Goal: Feedback & Contribution: Leave review/rating

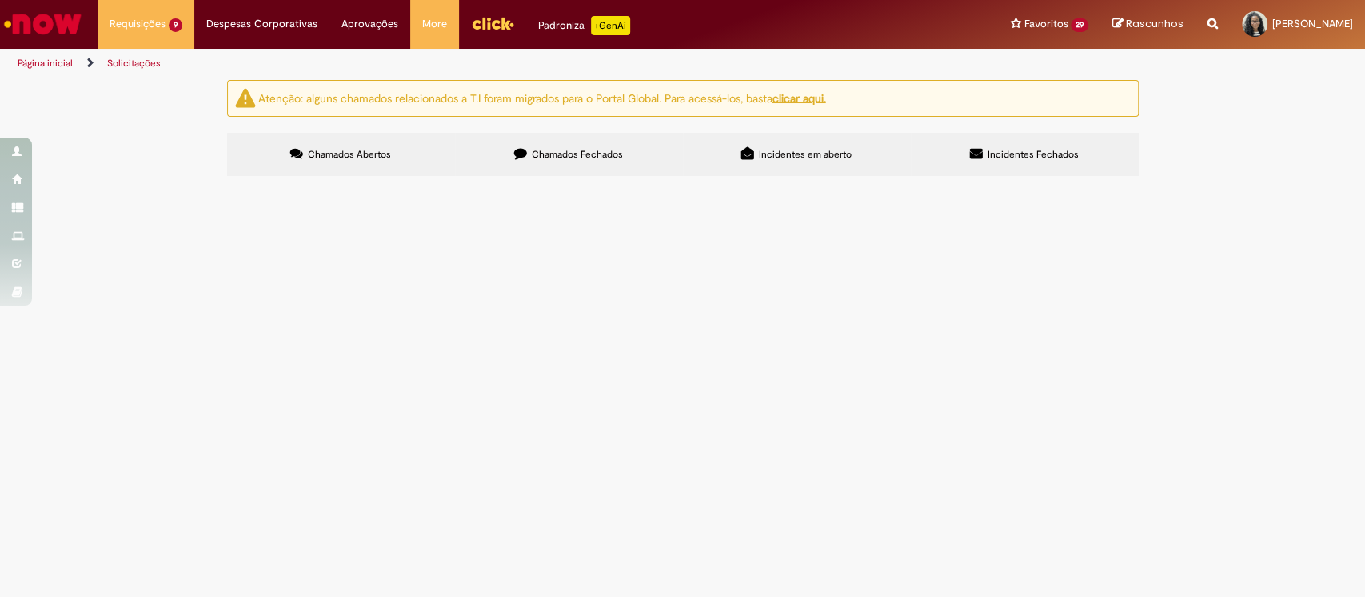
scroll to position [128, 0]
click at [0, 0] on span "Olá, tudo bem? Pfvr realizar o cadastro do condutor indicado. Obrigada!" at bounding box center [0, 0] width 0 height 0
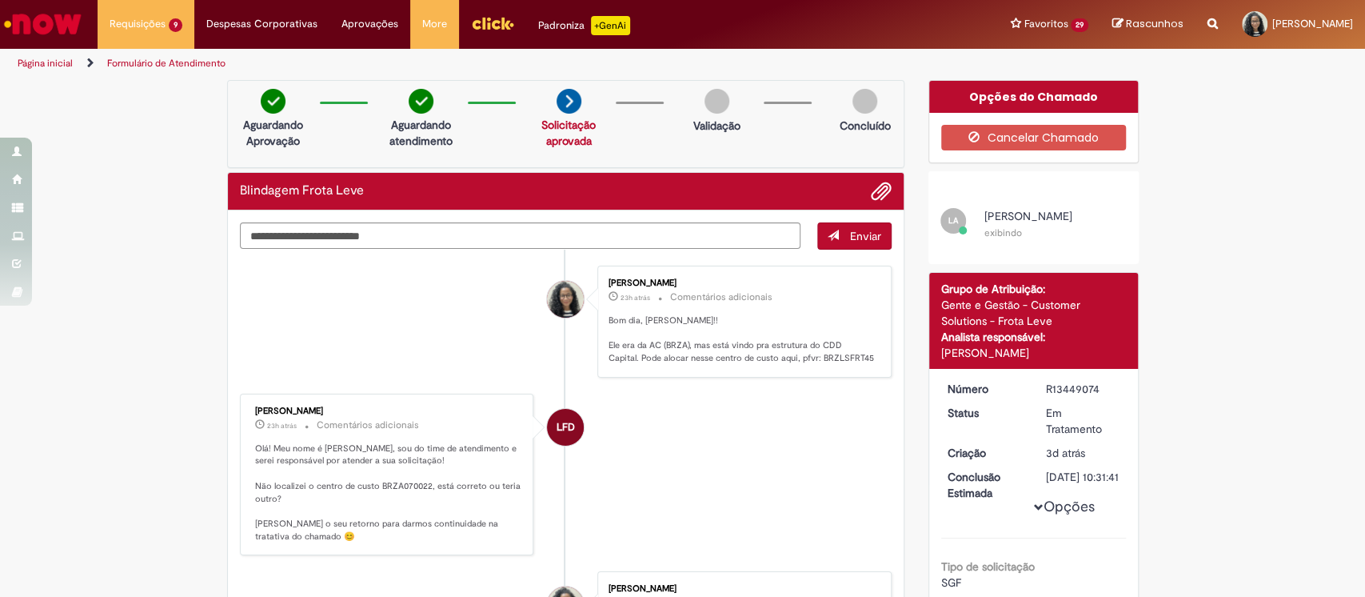
click at [81, 20] on img "Ir para a Homepage" at bounding box center [43, 24] width 82 height 32
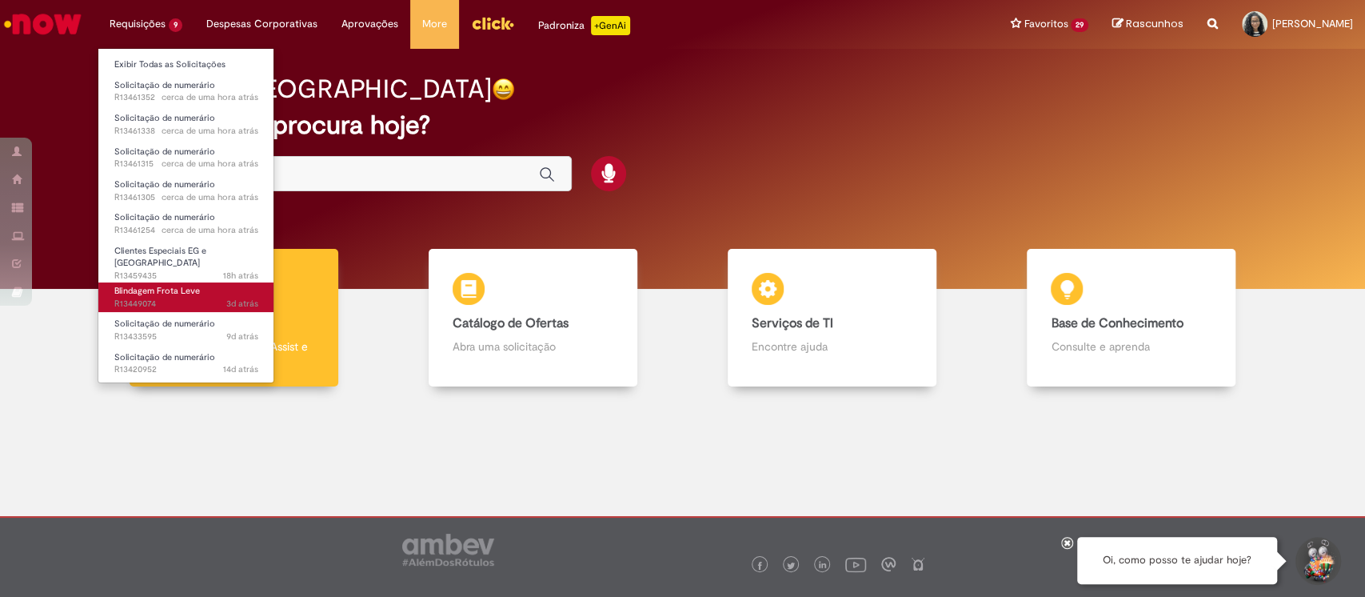
click at [178, 285] on span "Blindagem Frota Leve" at bounding box center [157, 291] width 86 height 12
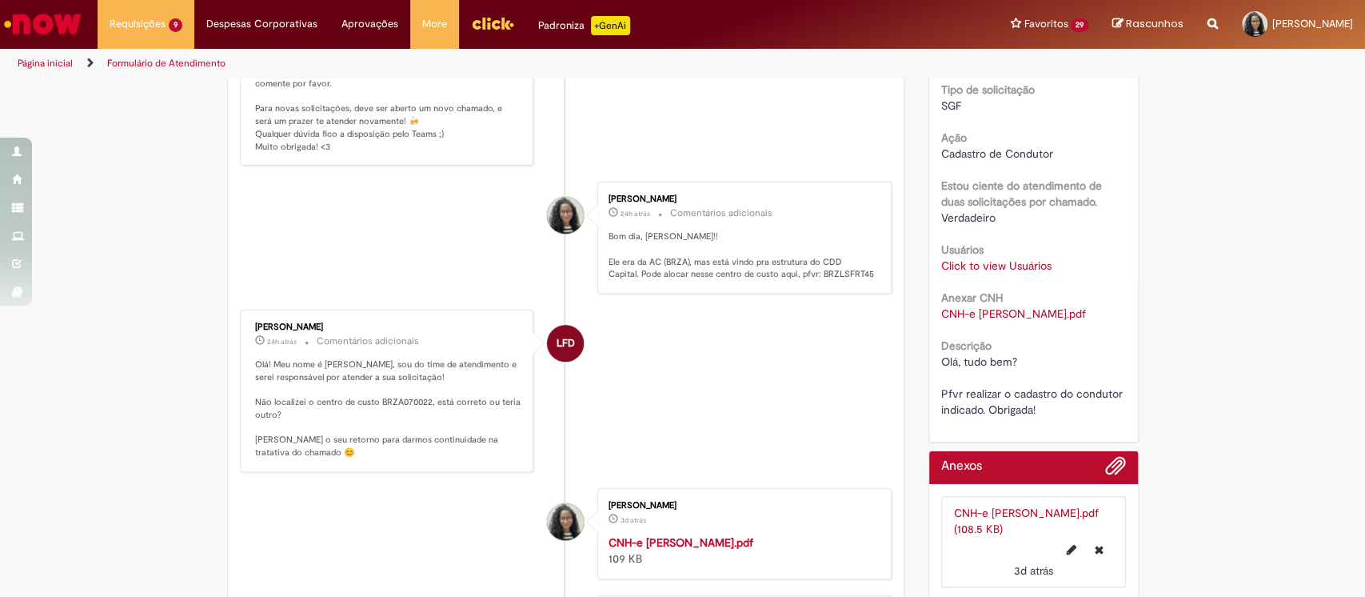
scroll to position [426, 0]
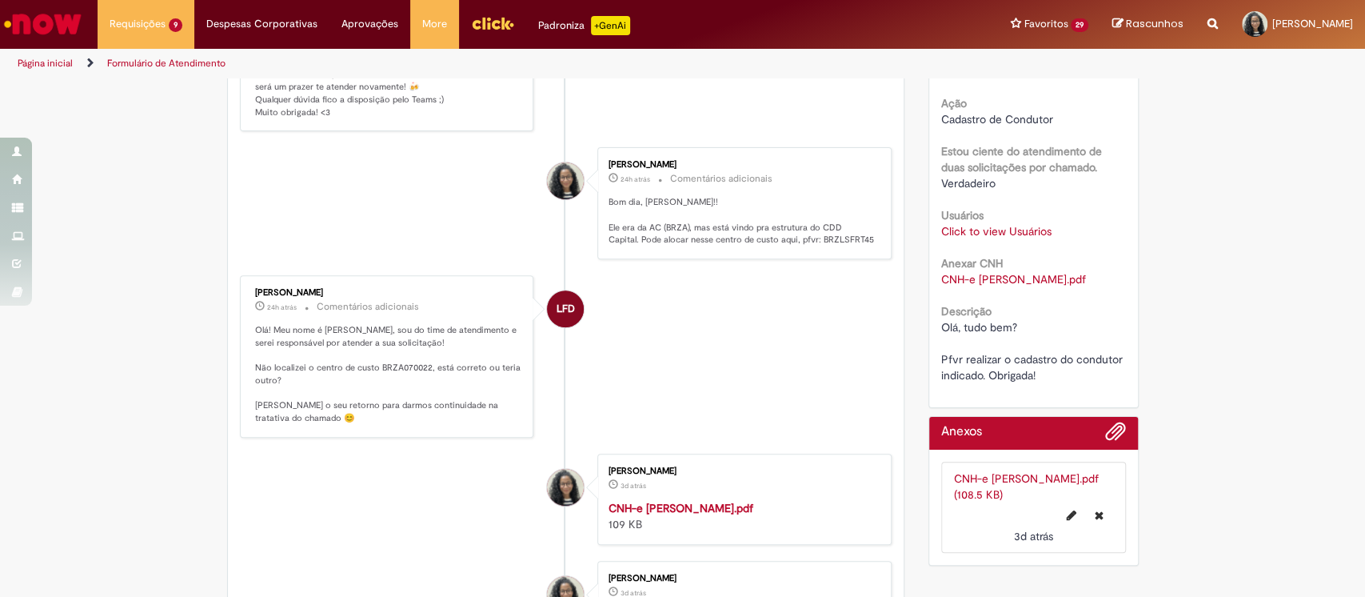
click at [994, 238] on link "Click to view Usuários" at bounding box center [996, 231] width 110 height 14
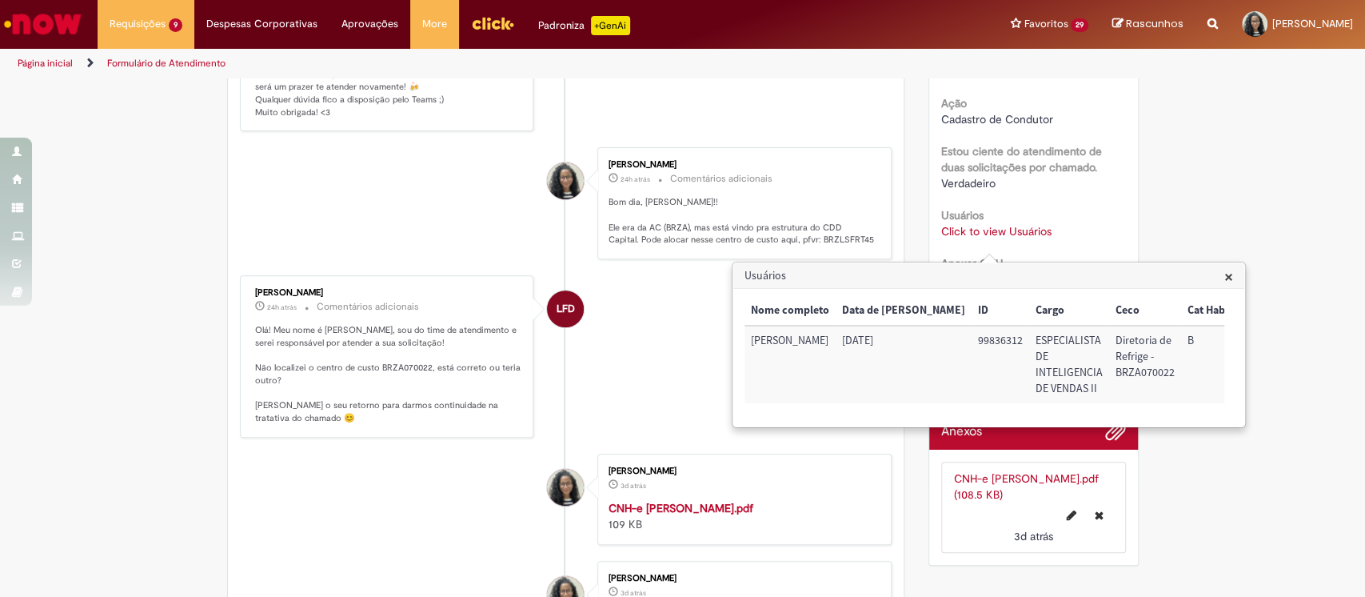
click at [602, 374] on li "LFD [PERSON_NAME] 24h atrás 24 horas atrás Comentários adicionais Olá! Meu nome…" at bounding box center [566, 356] width 653 height 162
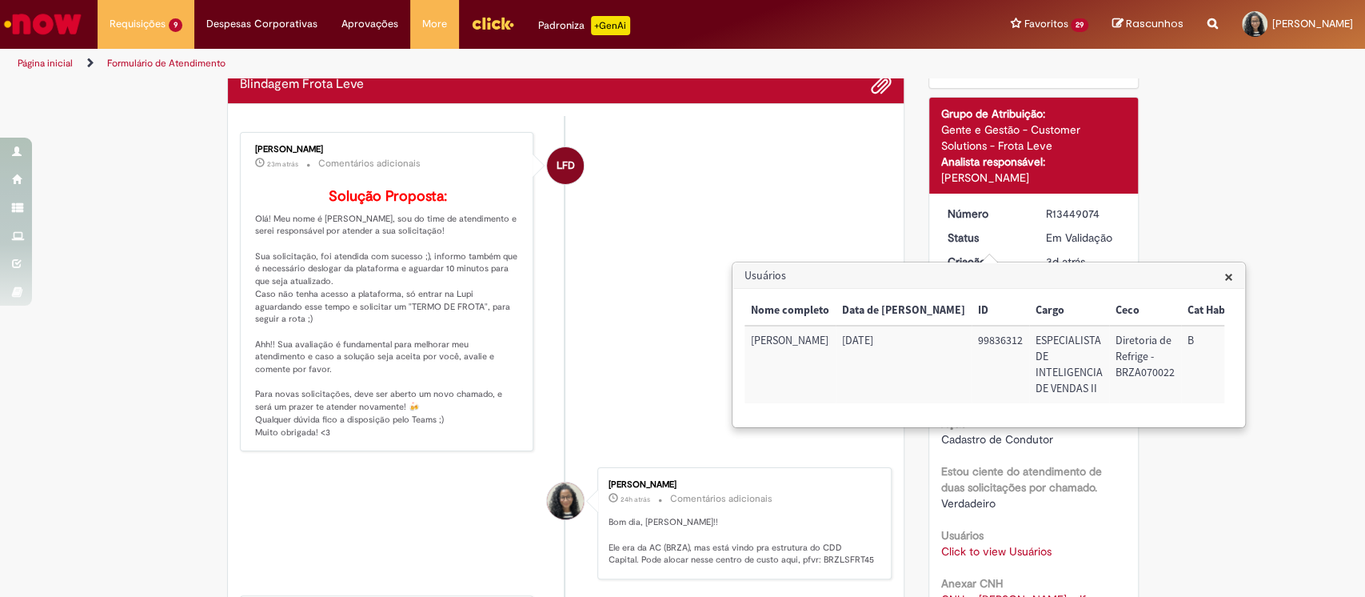
click at [1231, 278] on span "×" at bounding box center [1229, 277] width 9 height 22
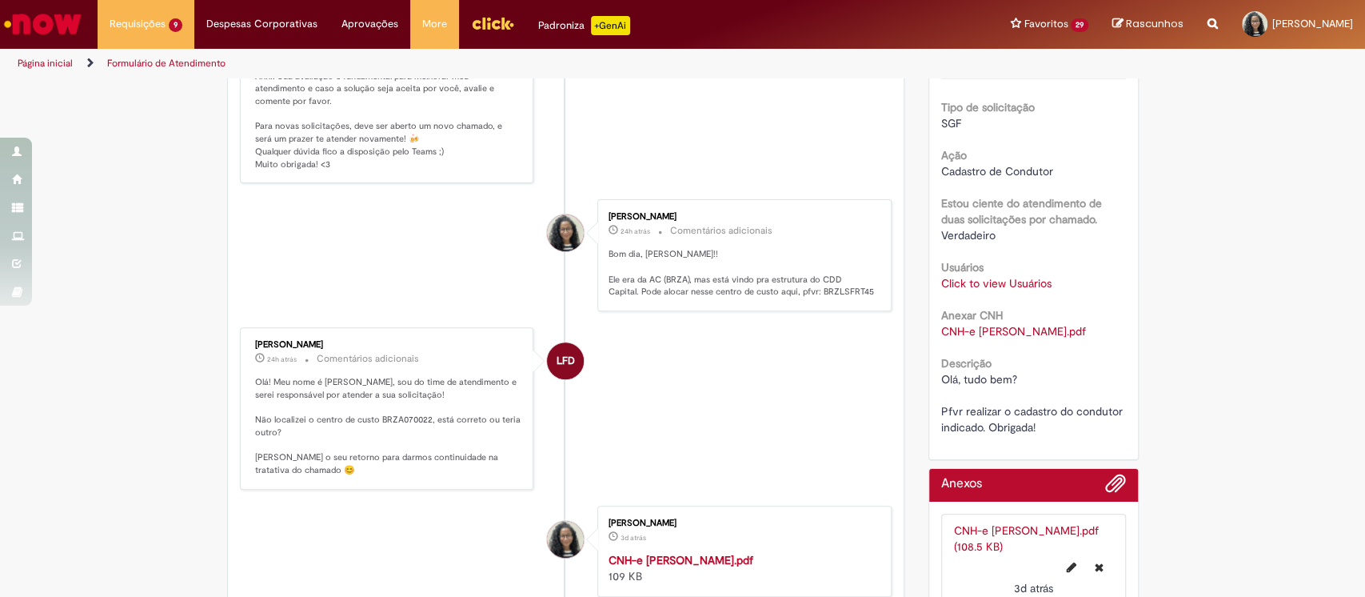
scroll to position [426, 0]
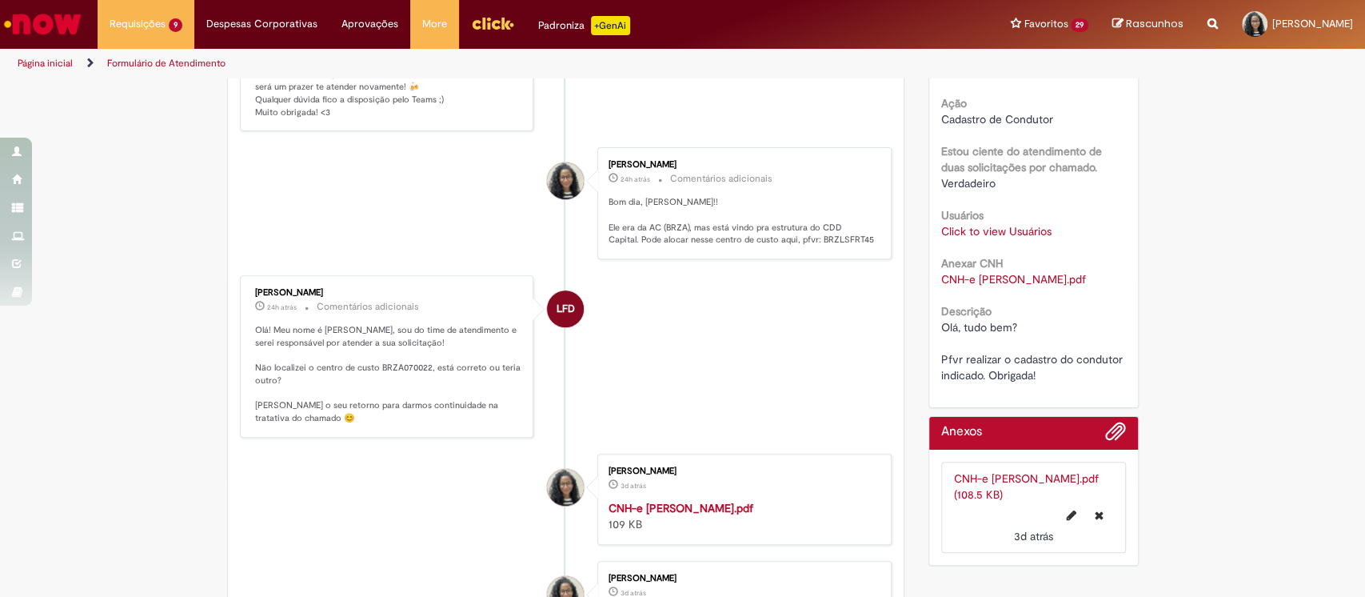
click at [1029, 238] on link "Click to view Usuários" at bounding box center [996, 231] width 110 height 14
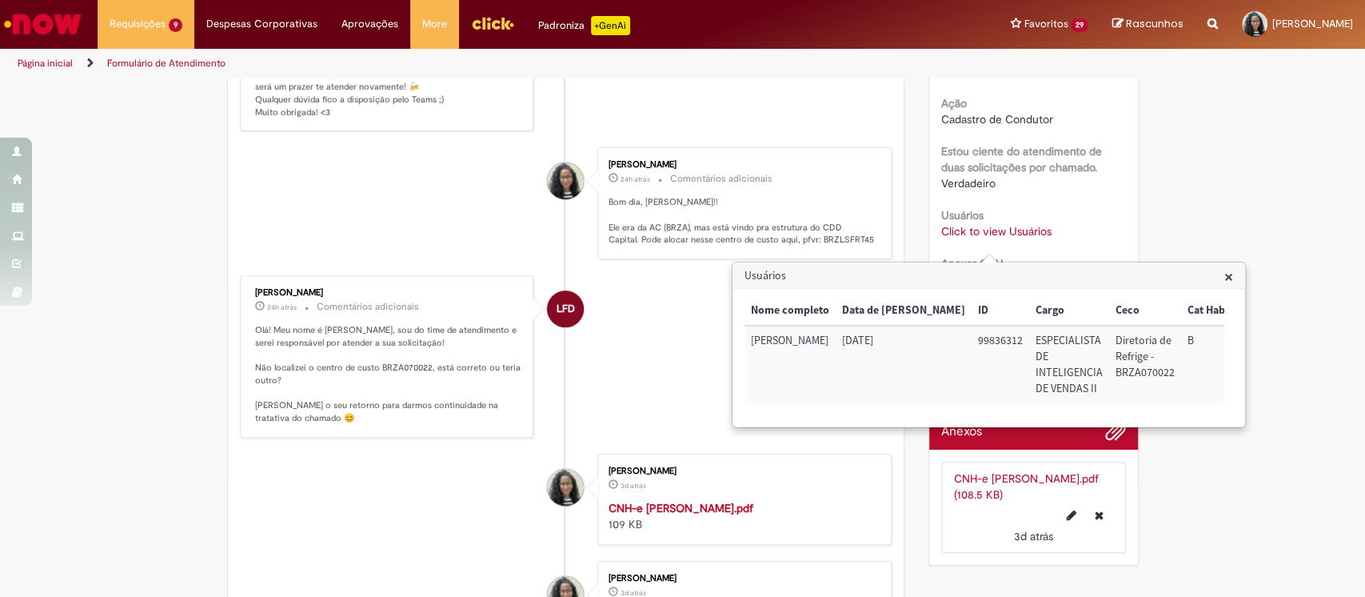
drag, startPoint x: 751, startPoint y: 334, endPoint x: 810, endPoint y: 380, distance: 75.2
click at [810, 380] on td "[PERSON_NAME]" at bounding box center [790, 365] width 91 height 78
copy td "[PERSON_NAME]"
click at [1230, 278] on span "×" at bounding box center [1229, 277] width 9 height 22
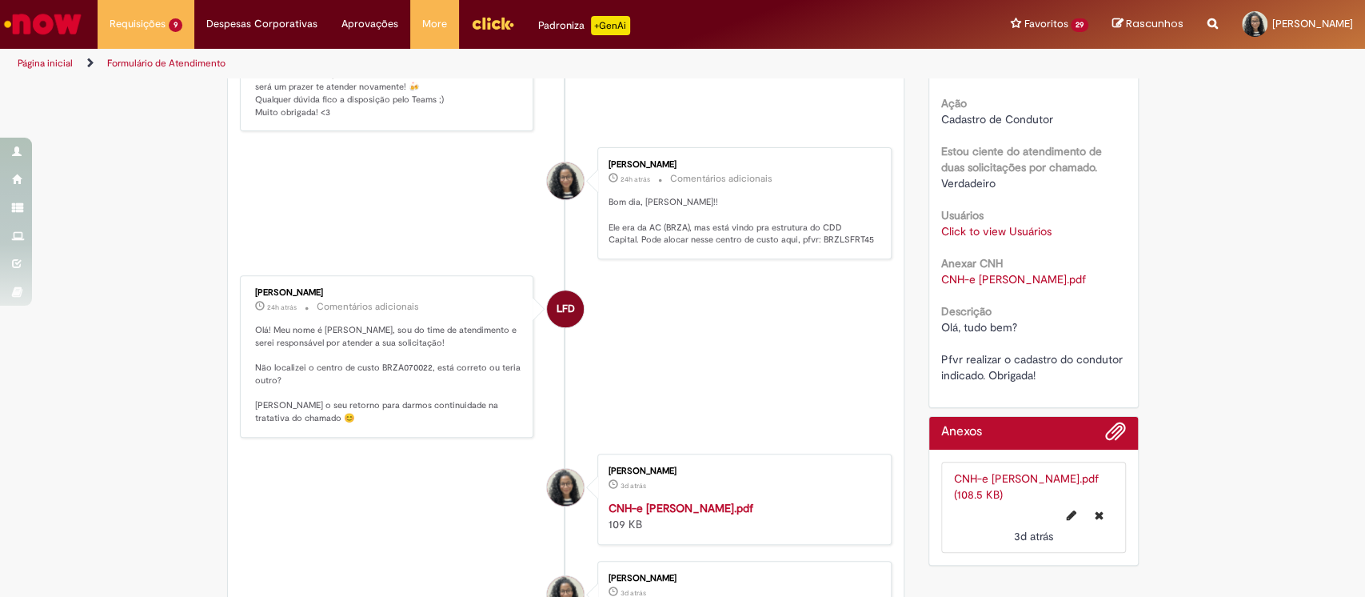
click at [1216, 266] on div "Verificar Código de Barras Aguardando Aprovação Aguardando atendimento Em andam…" at bounding box center [682, 250] width 1365 height 1192
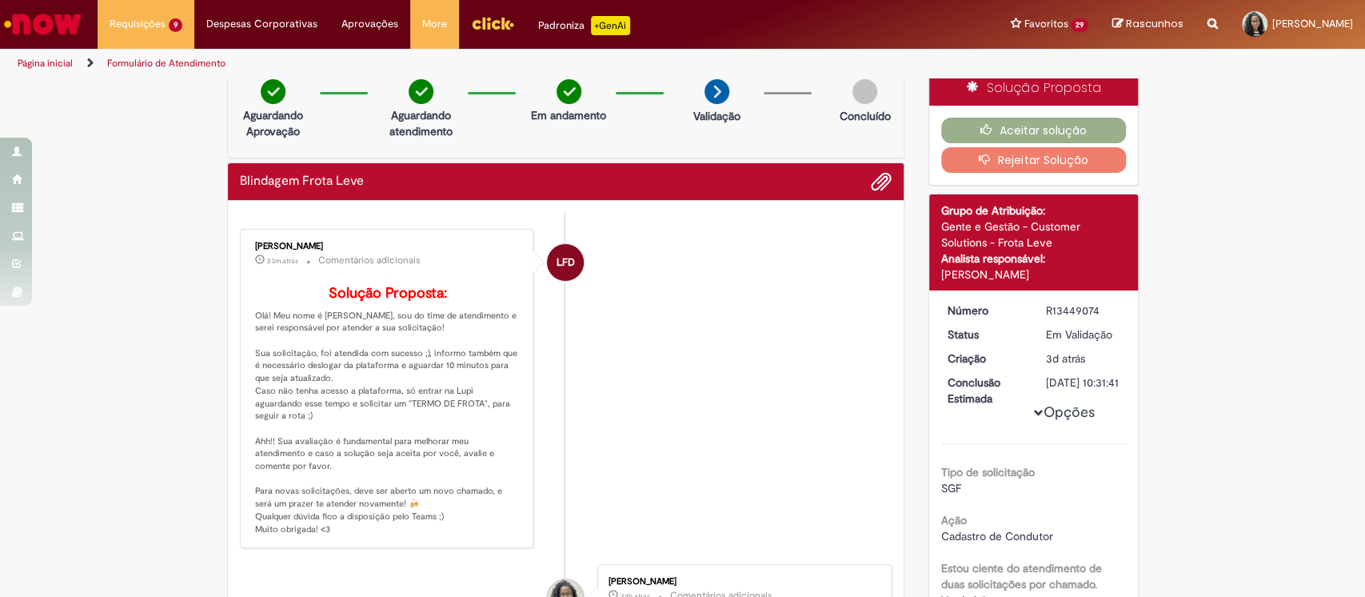
scroll to position [0, 0]
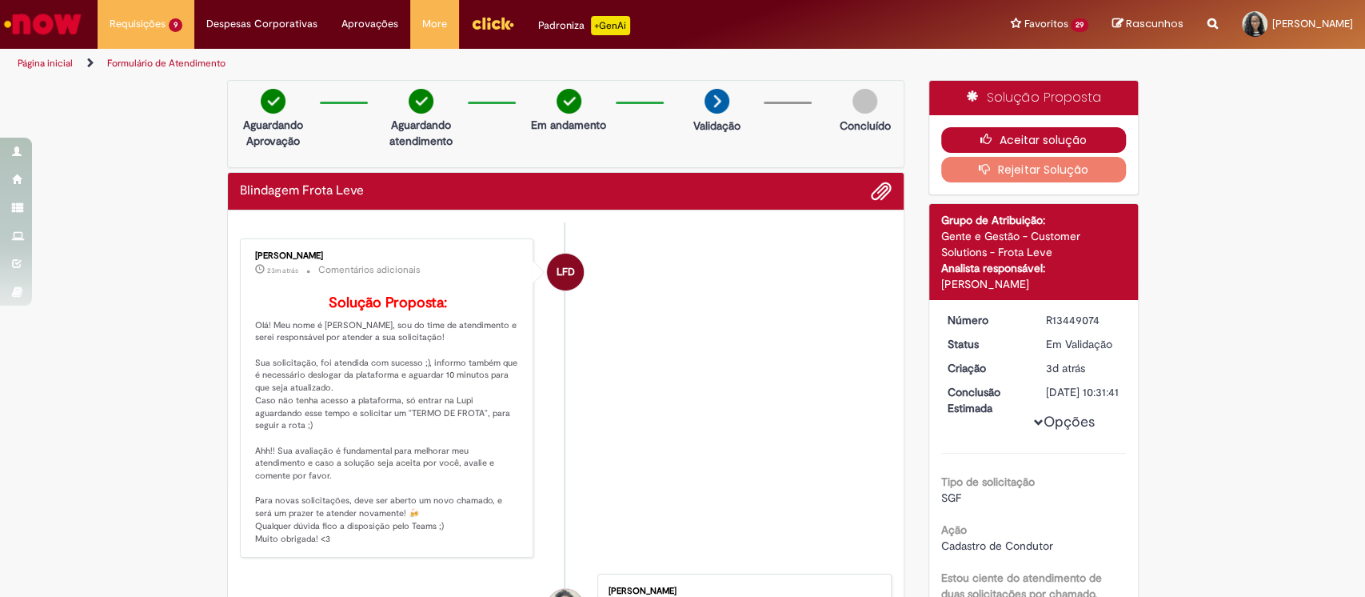
click at [1043, 134] on button "Aceitar solução" at bounding box center [1033, 140] width 185 height 26
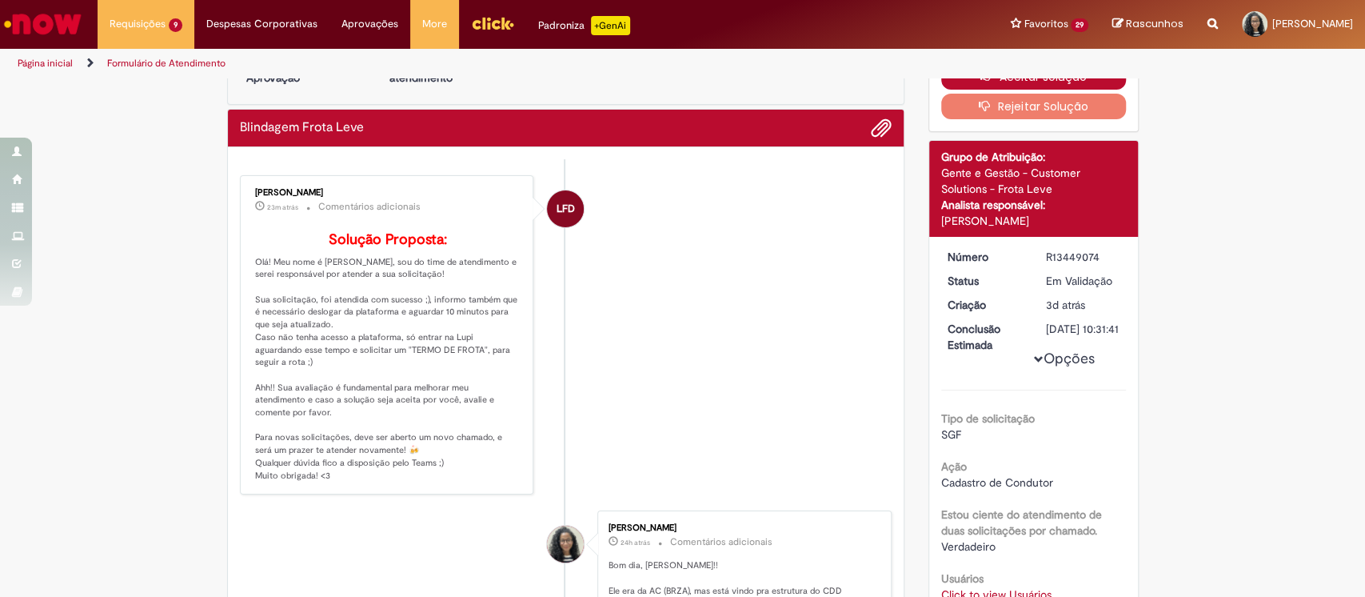
scroll to position [213, 0]
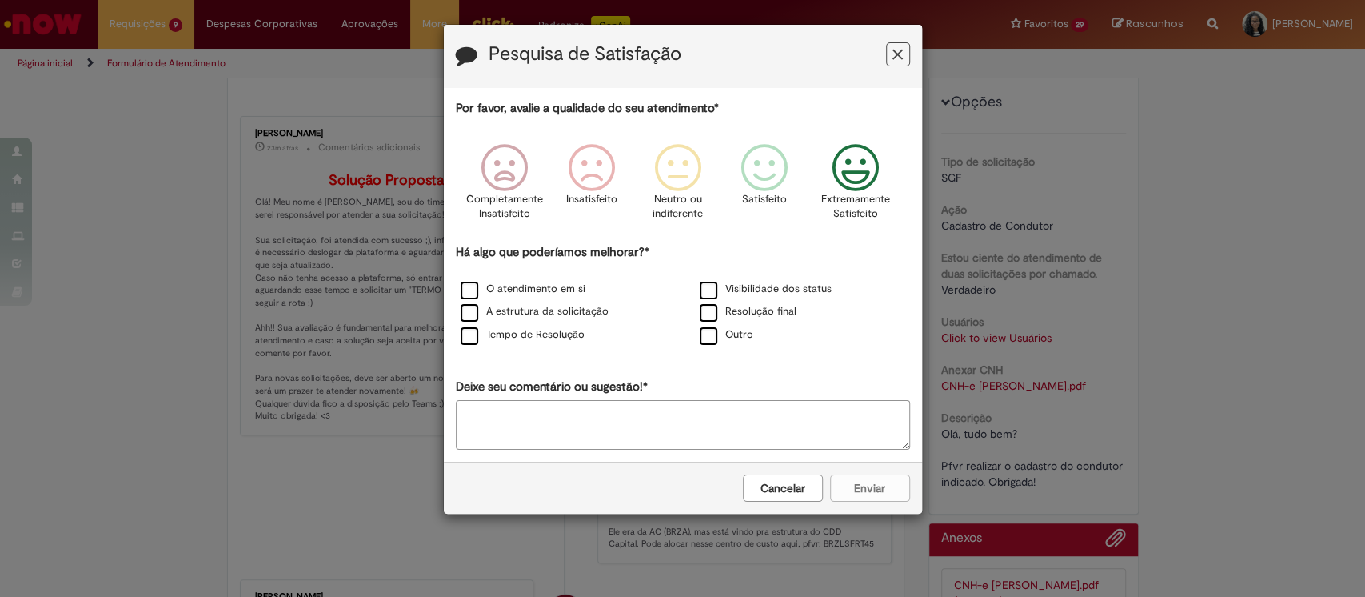
click at [832, 182] on icon "Feedback" at bounding box center [855, 168] width 60 height 48
click at [535, 294] on label "O atendimento em si" at bounding box center [523, 289] width 125 height 15
click at [527, 310] on label "A estrutura da solicitação" at bounding box center [535, 311] width 148 height 15
click at [525, 337] on label "Tempo de Resolução" at bounding box center [523, 334] width 124 height 15
click at [877, 481] on button "Enviar" at bounding box center [870, 487] width 80 height 27
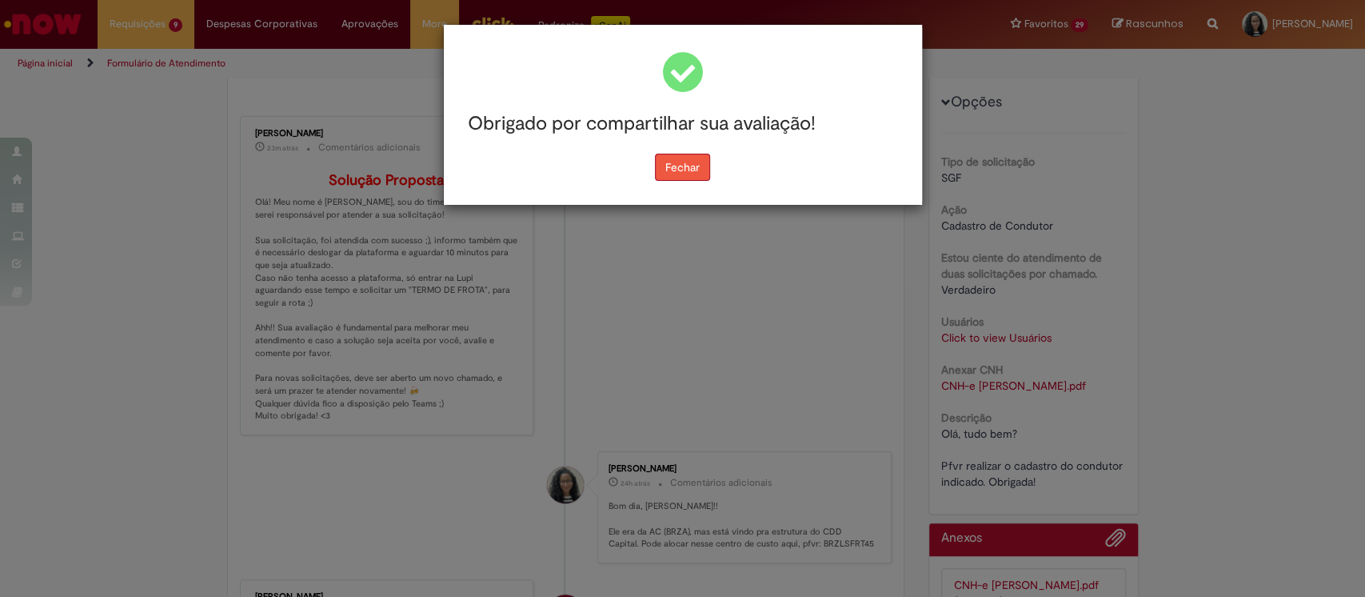
click at [696, 166] on button "Fechar" at bounding box center [682, 167] width 55 height 27
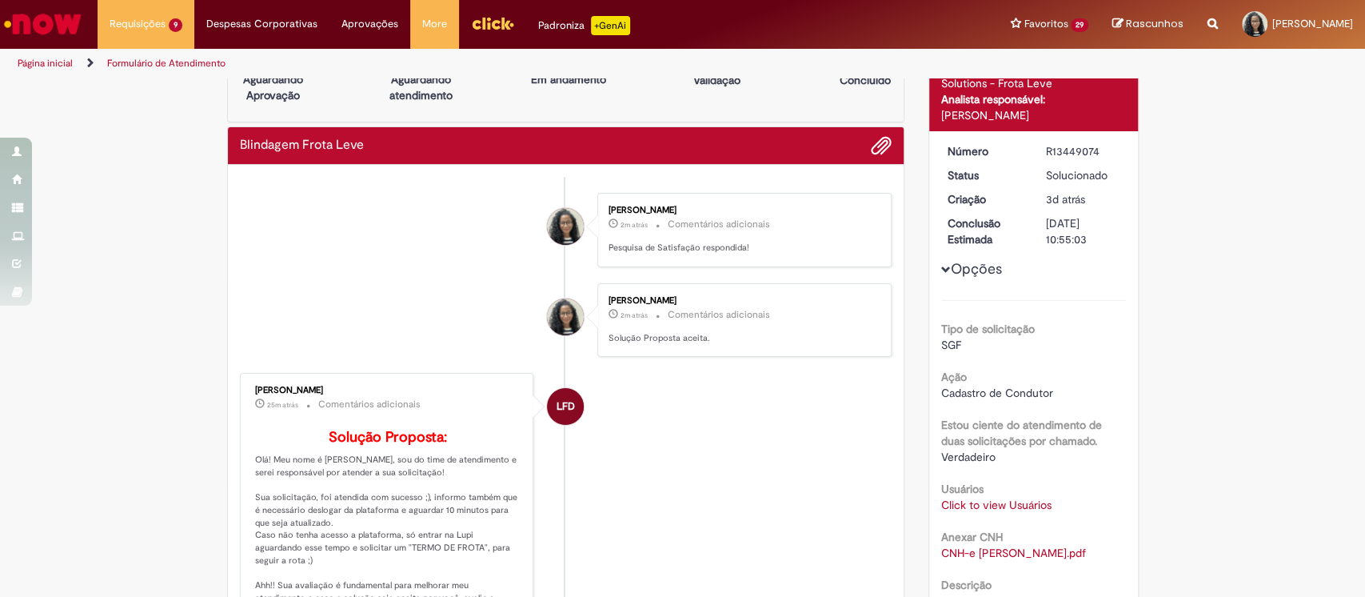
scroll to position [0, 0]
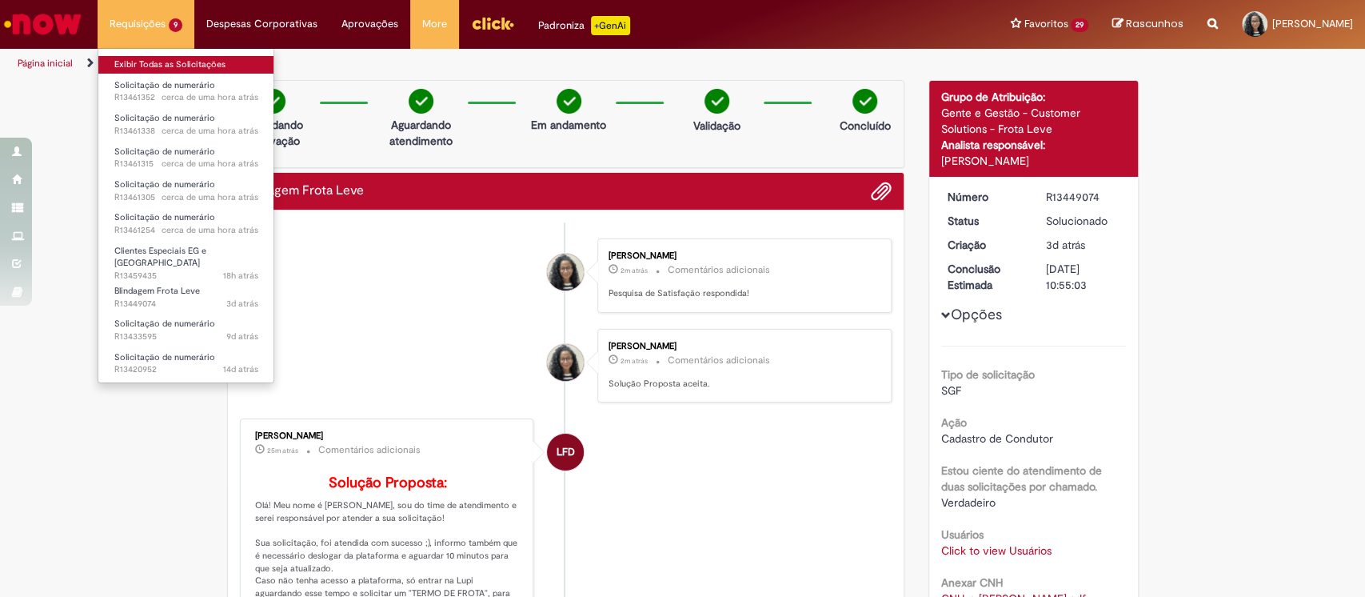
click at [162, 67] on link "Exibir Todas as Solicitações" at bounding box center [186, 65] width 176 height 18
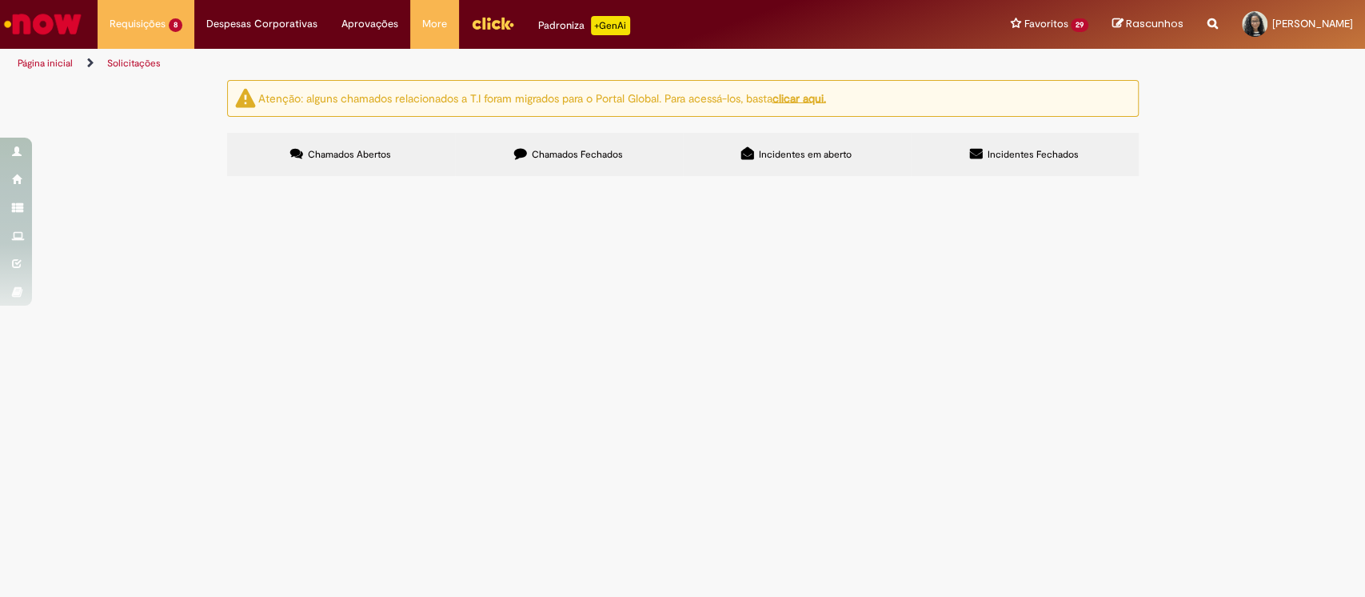
scroll to position [86, 0]
